Goal: Task Accomplishment & Management: Manage account settings

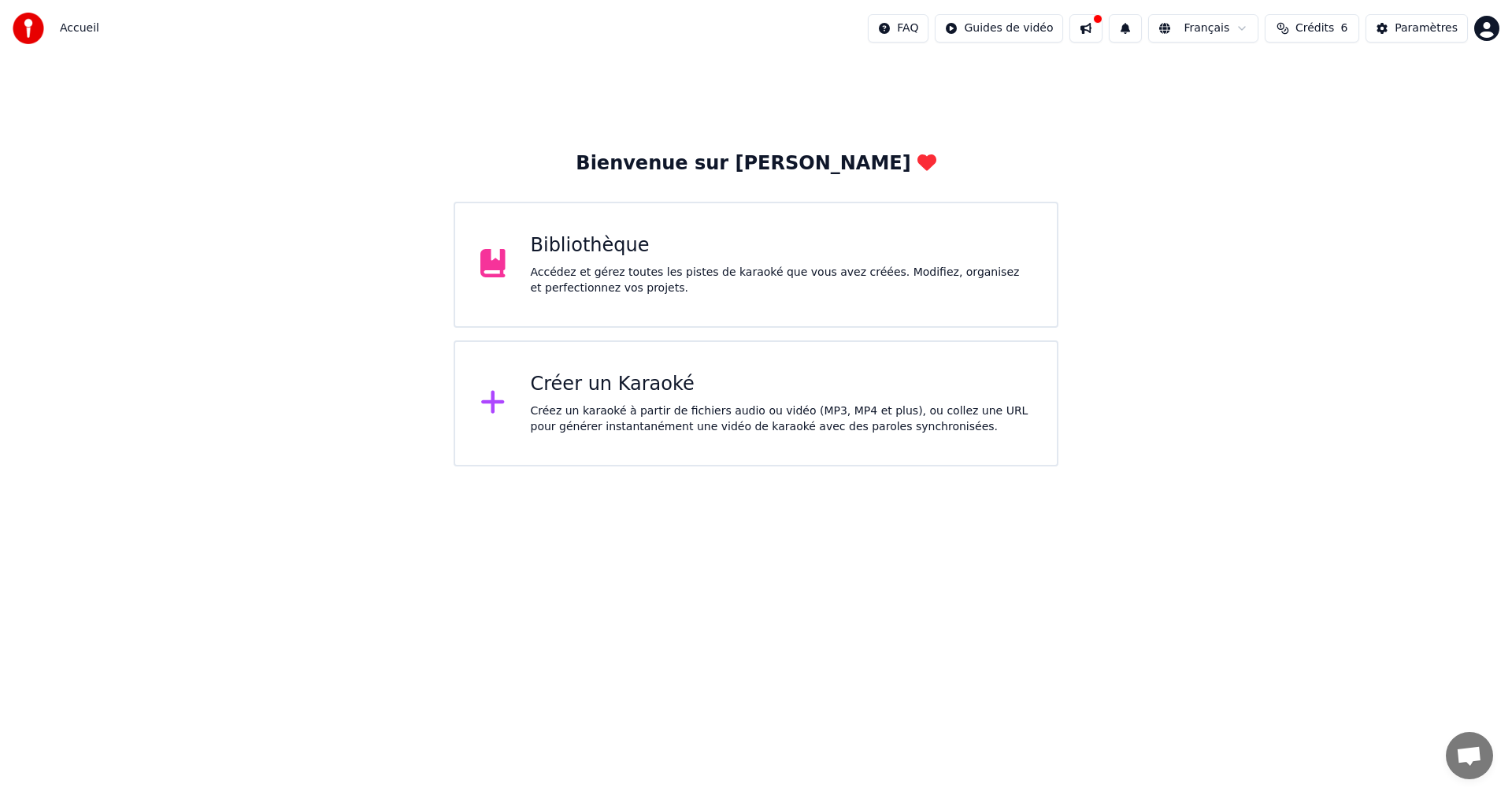
click at [34, 30] on img at bounding box center [28, 28] width 31 height 31
click at [654, 249] on div "Bibliothèque" at bounding box center [781, 246] width 501 height 25
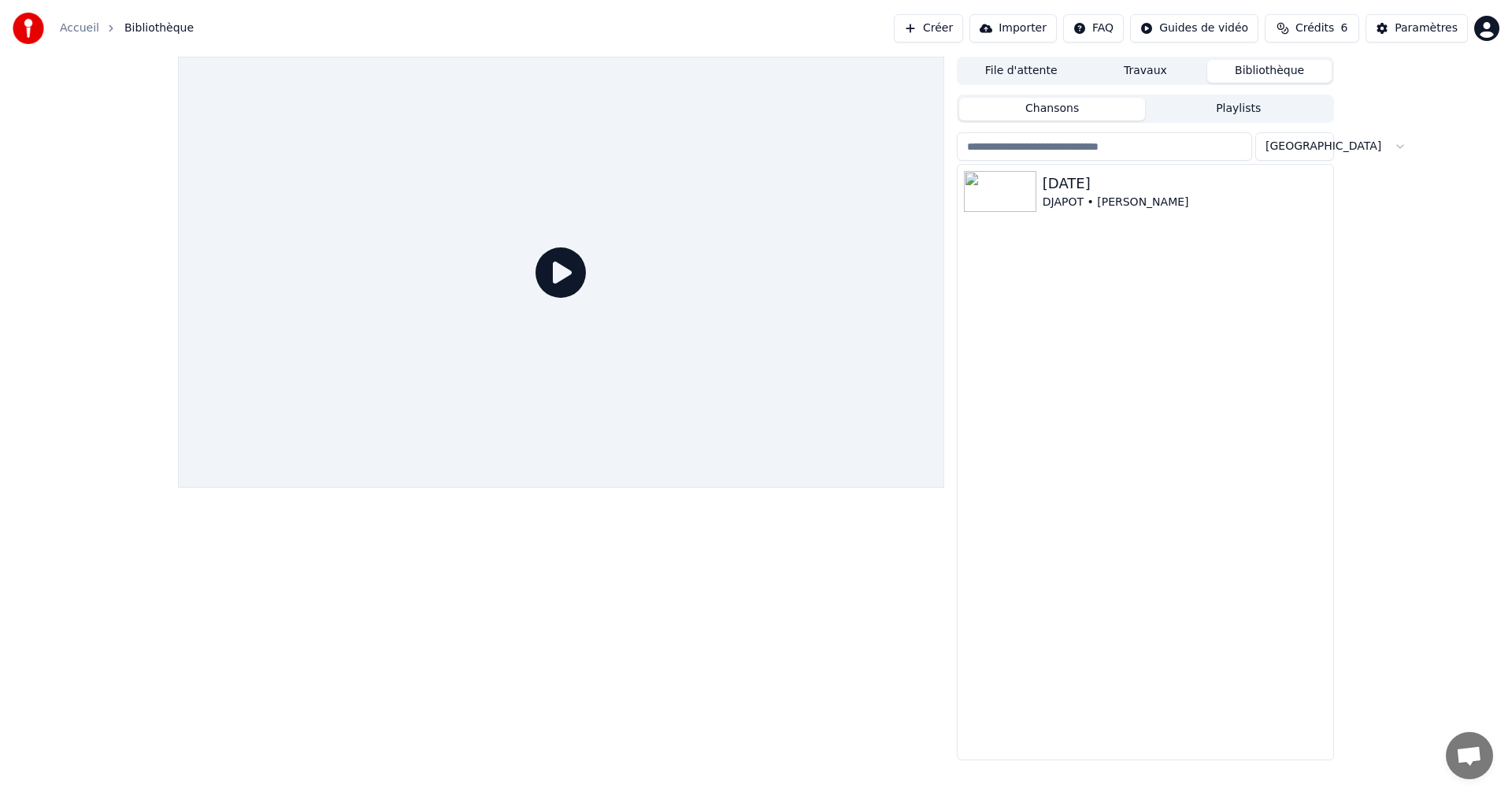
click at [1307, 29] on span "Crédits" at bounding box center [1315, 28] width 39 height 16
click at [1340, 146] on button "Actualiser" at bounding box center [1318, 146] width 94 height 29
click at [1382, 107] on td "28" at bounding box center [1381, 105] width 108 height 29
click at [1257, 78] on th "Recharger" at bounding box center [1238, 74] width 69 height 31
click at [1421, 25] on div "Paramètres" at bounding box center [1426, 28] width 63 height 16
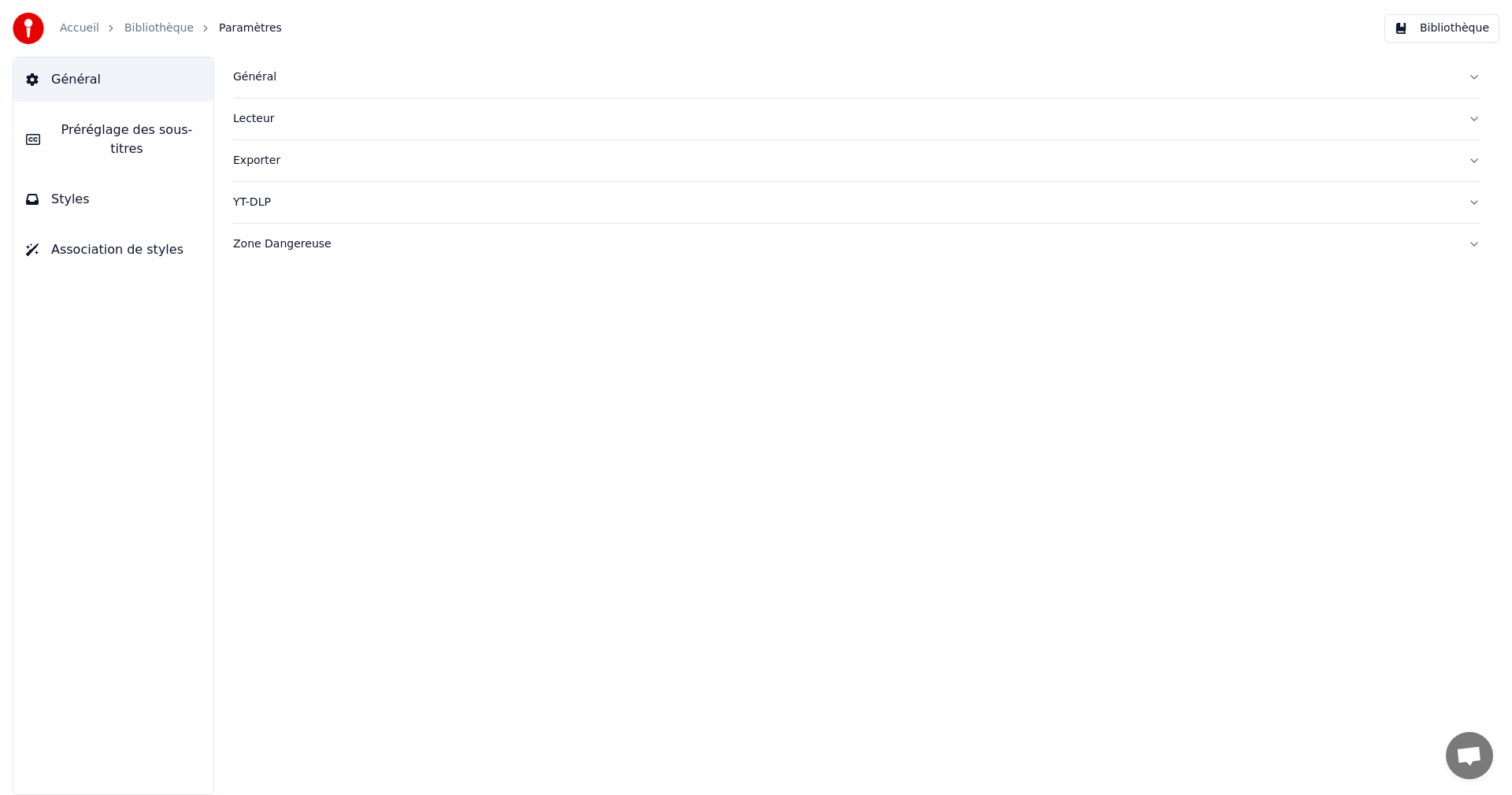
click at [68, 27] on link "Accueil" at bounding box center [79, 28] width 40 height 16
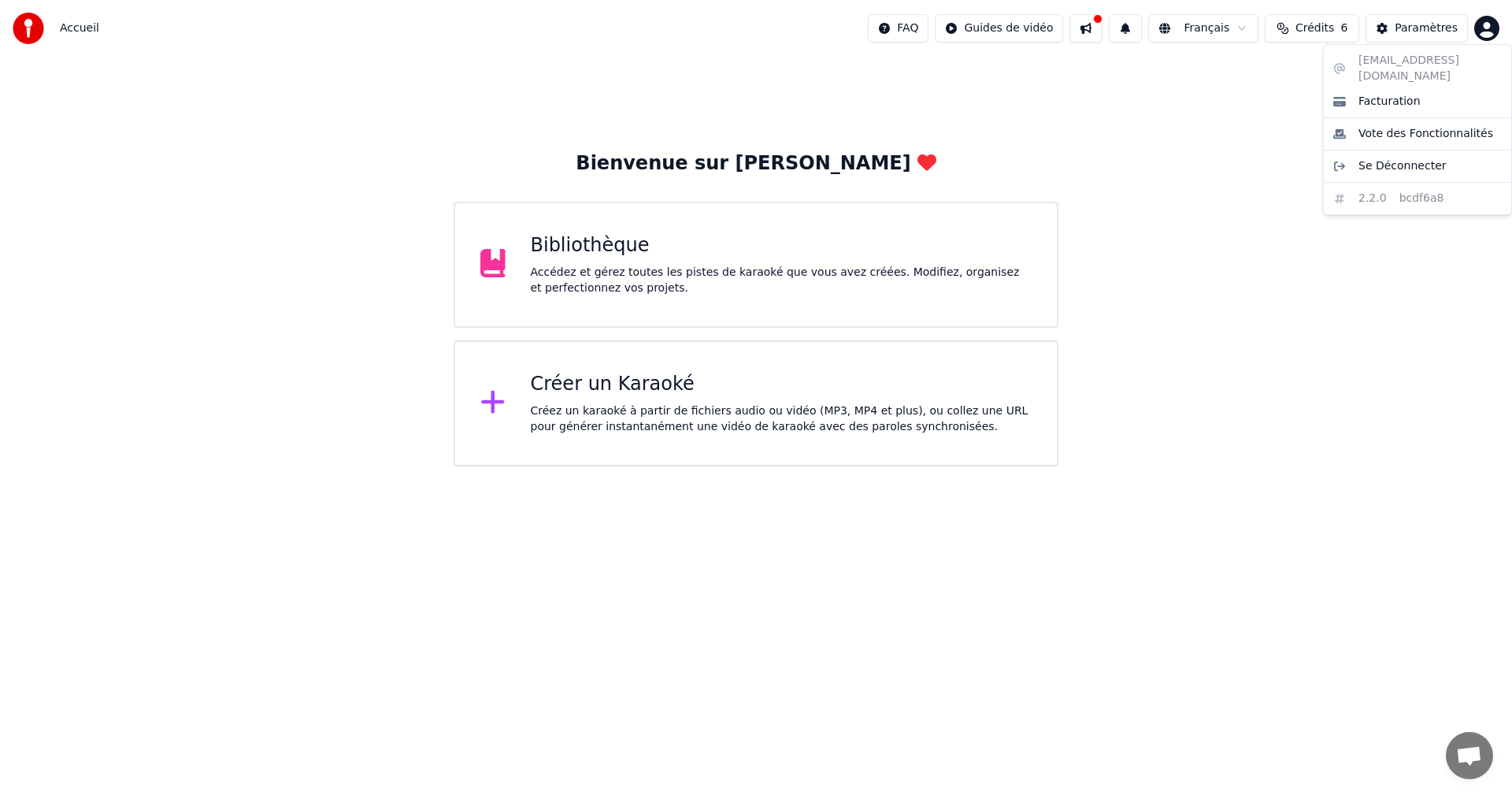
click at [1483, 30] on html "Accueil FAQ Guides de vidéo Français Crédits 6 Paramètres Bienvenue sur Youka B…" at bounding box center [756, 233] width 1512 height 466
click at [1439, 126] on span "Vote des Fonctionnalités" at bounding box center [1425, 134] width 134 height 16
click at [1487, 26] on html "Accueil FAQ Guides de vidéo Français Crédits 6 Paramètres Bienvenue sur Youka B…" at bounding box center [756, 233] width 1512 height 466
click at [1400, 94] on span "Facturation" at bounding box center [1389, 101] width 63 height 16
